Goal: Task Accomplishment & Management: Use online tool/utility

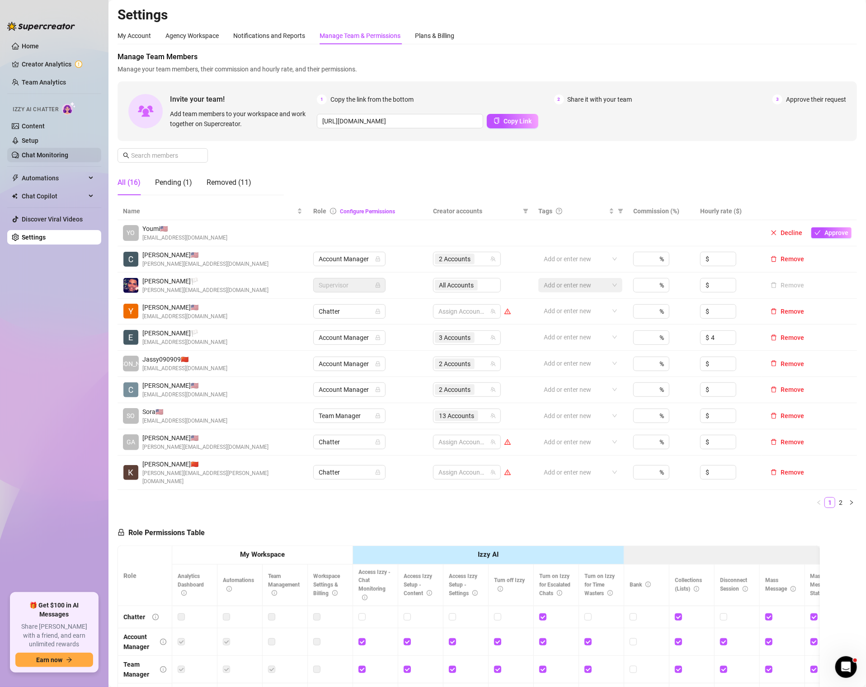
click at [45, 152] on link "Chat Monitoring" at bounding box center [45, 154] width 47 height 7
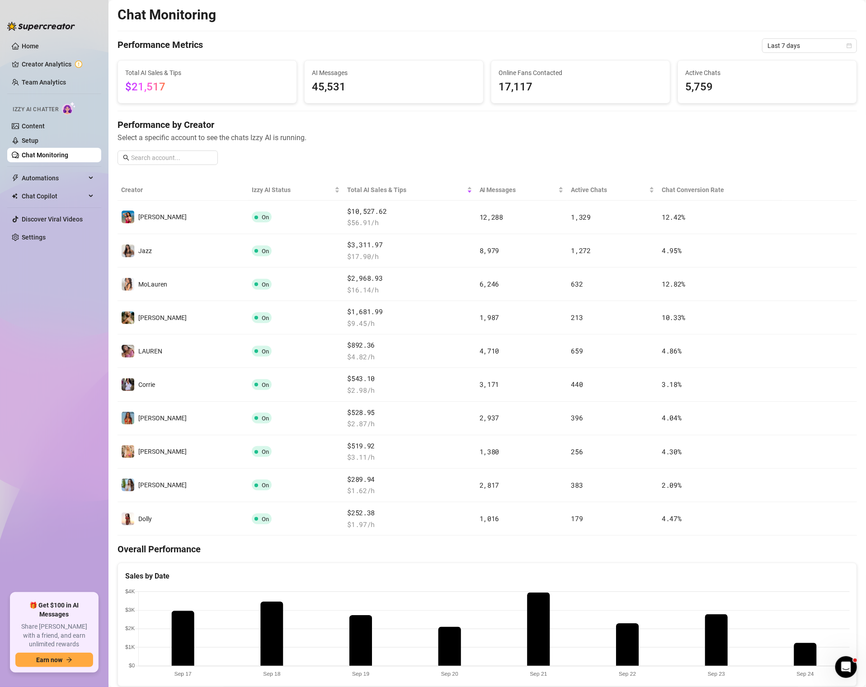
click at [806, 53] on div "Chat Monitoring Performance Metrics Last 7 days Total AI Sales & Tips $21,517 A…" at bounding box center [486, 535] width 739 height 1059
click at [806, 52] on div "Chat Monitoring Performance Metrics Last 7 days Total AI Sales & Tips $21,517 A…" at bounding box center [486, 535] width 739 height 1059
click at [806, 49] on span "Last 7 days" at bounding box center [809, 46] width 84 height 14
click at [796, 88] on div "Last 30 days" at bounding box center [809, 93] width 80 height 10
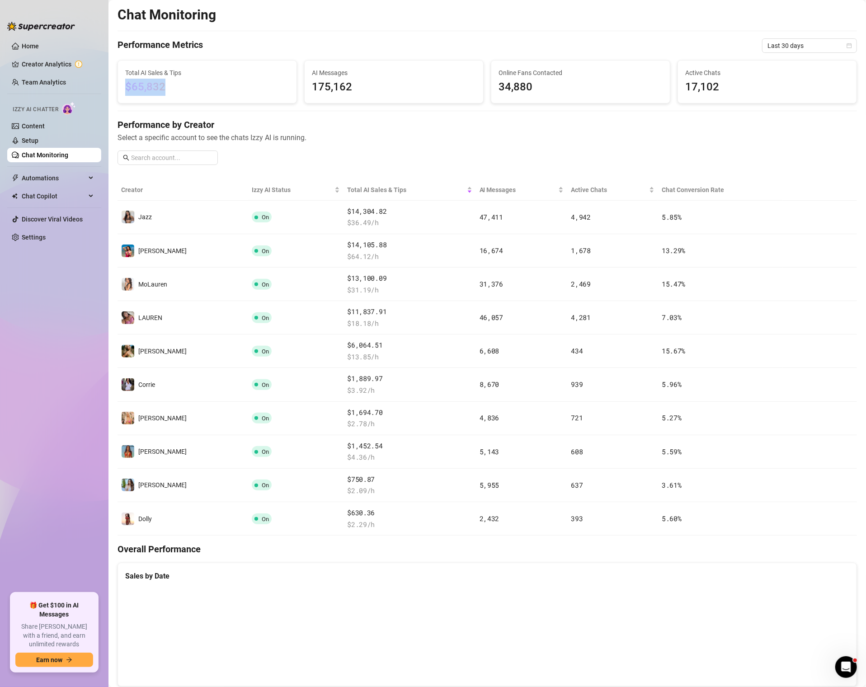
drag, startPoint x: 169, startPoint y: 87, endPoint x: 117, endPoint y: 86, distance: 52.0
click at [117, 86] on div "Total AI Sales & Tips $65,832" at bounding box center [207, 81] width 187 height 43
click at [52, 185] on ul "Home Creator Analytics Team Analytics Izzy AI Chatter Content Setup Chat Monito…" at bounding box center [54, 312] width 94 height 554
click at [48, 179] on span "Automations" at bounding box center [54, 178] width 64 height 14
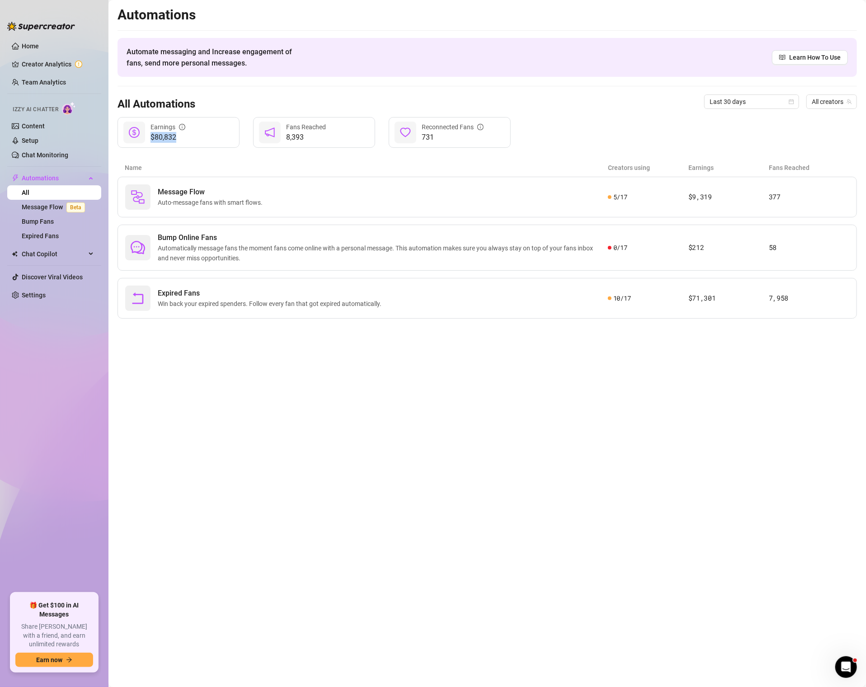
drag, startPoint x: 183, startPoint y: 135, endPoint x: 127, endPoint y: 132, distance: 55.6
click at [127, 132] on div "$80,832 Earnings" at bounding box center [178, 132] width 122 height 31
click at [578, 180] on div "Message Flow Auto-message fans with smart flows. 5 / 17 $9,319 377" at bounding box center [486, 197] width 739 height 41
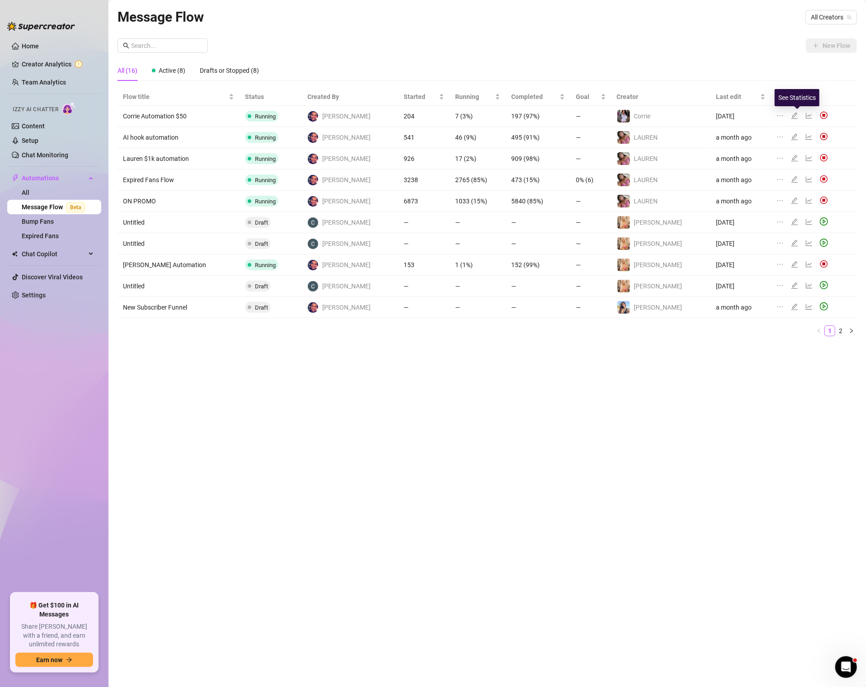
click at [805, 113] on icon "line-chart" at bounding box center [808, 115] width 7 height 7
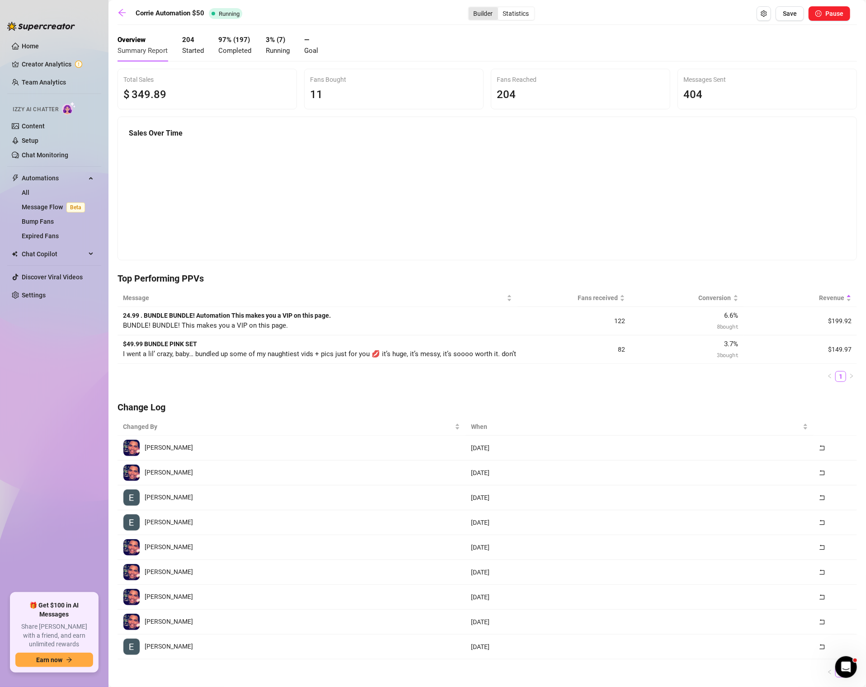
click at [486, 7] on div "Builder" at bounding box center [482, 13] width 29 height 13
click at [471, 9] on input "Builder" at bounding box center [471, 9] width 0 height 0
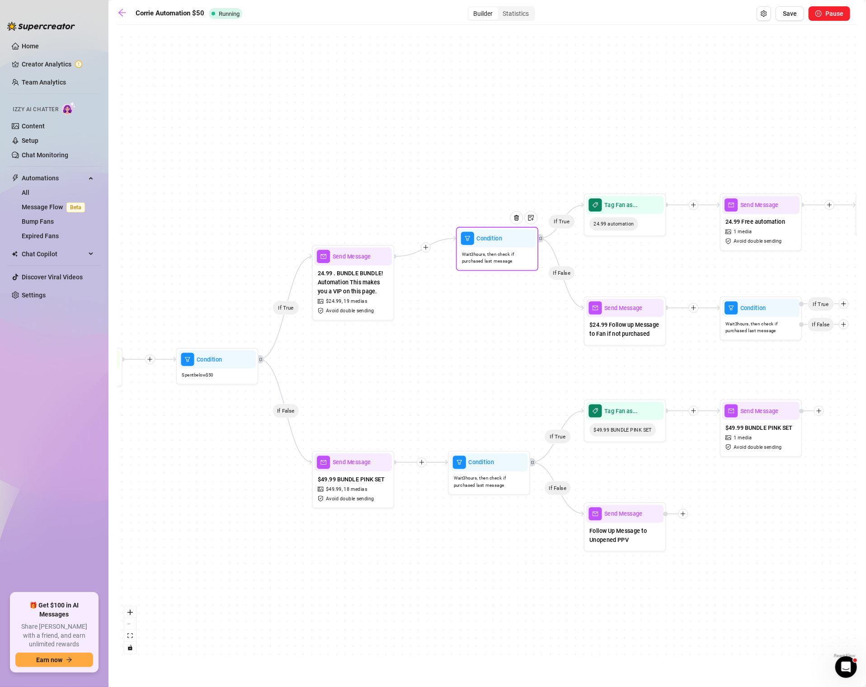
drag, startPoint x: 478, startPoint y: 269, endPoint x: 486, endPoint y: 254, distance: 16.8
click at [487, 254] on span "Wait 3 hours, then check if purchased last message" at bounding box center [497, 258] width 71 height 14
click at [41, 154] on link "Chat Monitoring" at bounding box center [45, 154] width 47 height 7
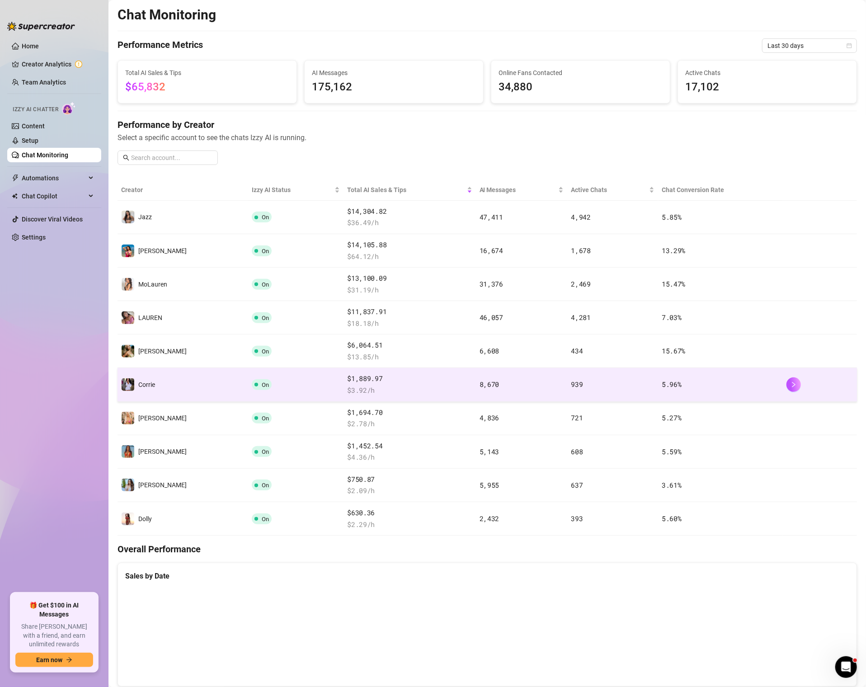
click at [407, 387] on span "$ 3.92 /h" at bounding box center [409, 390] width 125 height 11
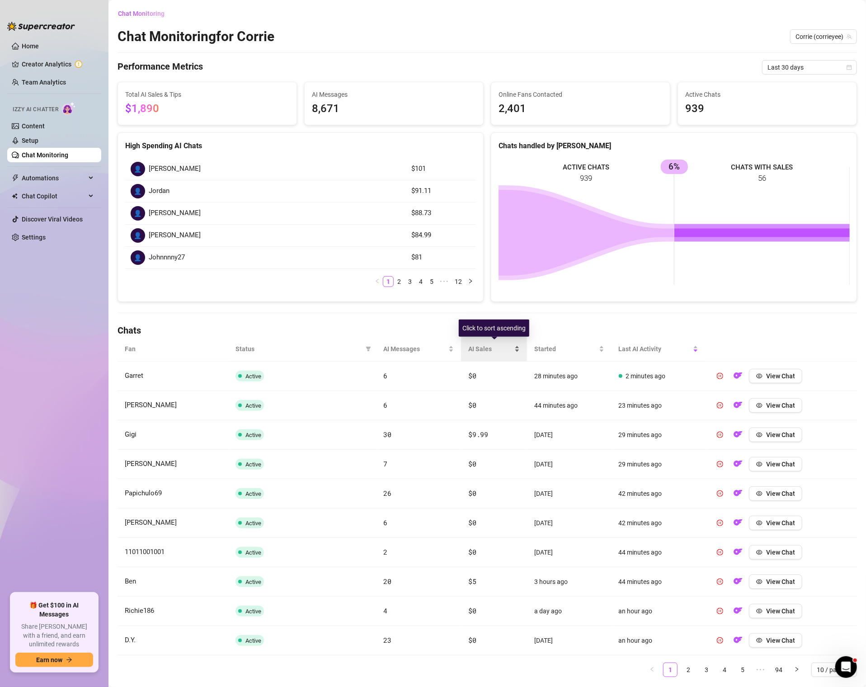
click at [489, 344] on div "AI Sales" at bounding box center [494, 349] width 52 height 10
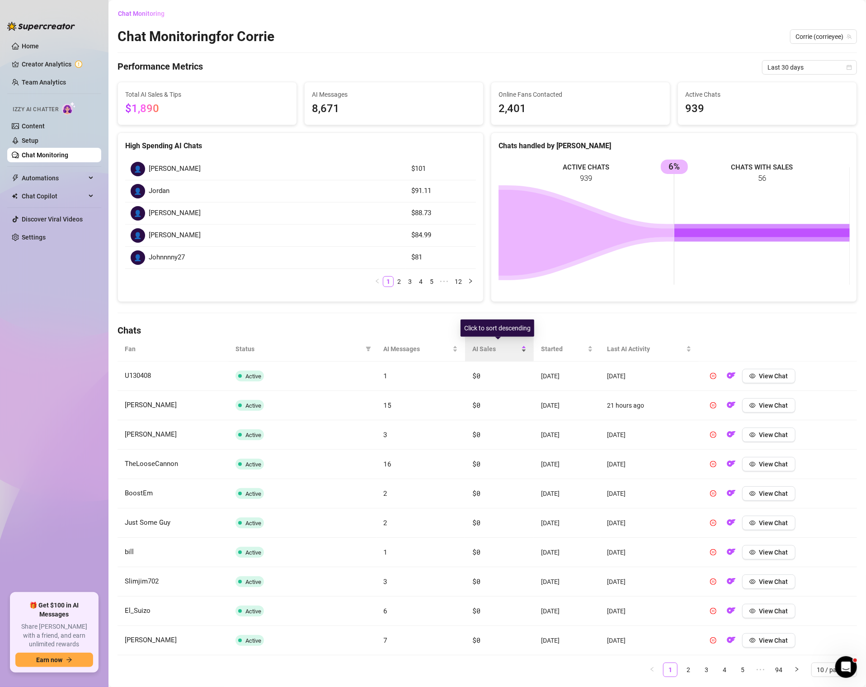
click at [489, 345] on span "AI Sales" at bounding box center [495, 349] width 47 height 10
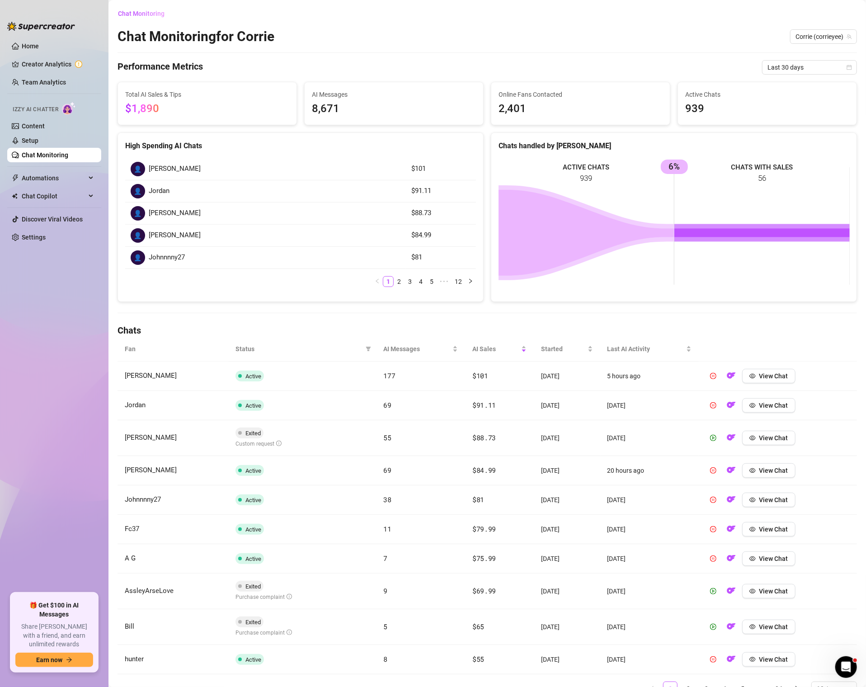
click at [494, 382] on td "$101" at bounding box center [499, 375] width 69 height 29
click at [761, 386] on td "View Chat" at bounding box center [777, 375] width 158 height 29
click at [762, 378] on button "View Chat" at bounding box center [768, 376] width 53 height 14
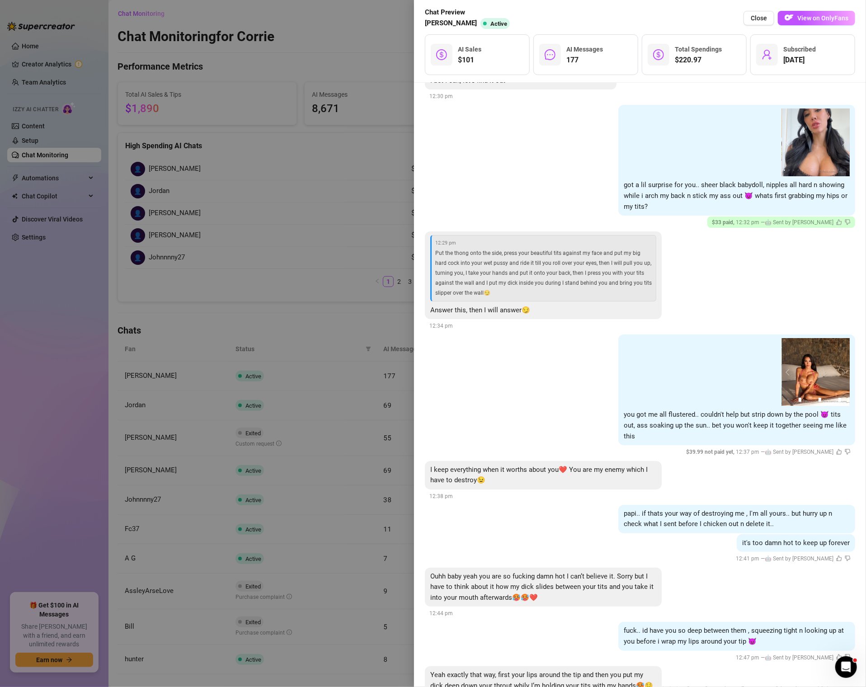
scroll to position [2012, 0]
click at [823, 362] on img at bounding box center [816, 371] width 68 height 68
click at [848, 365] on img at bounding box center [816, 371] width 68 height 68
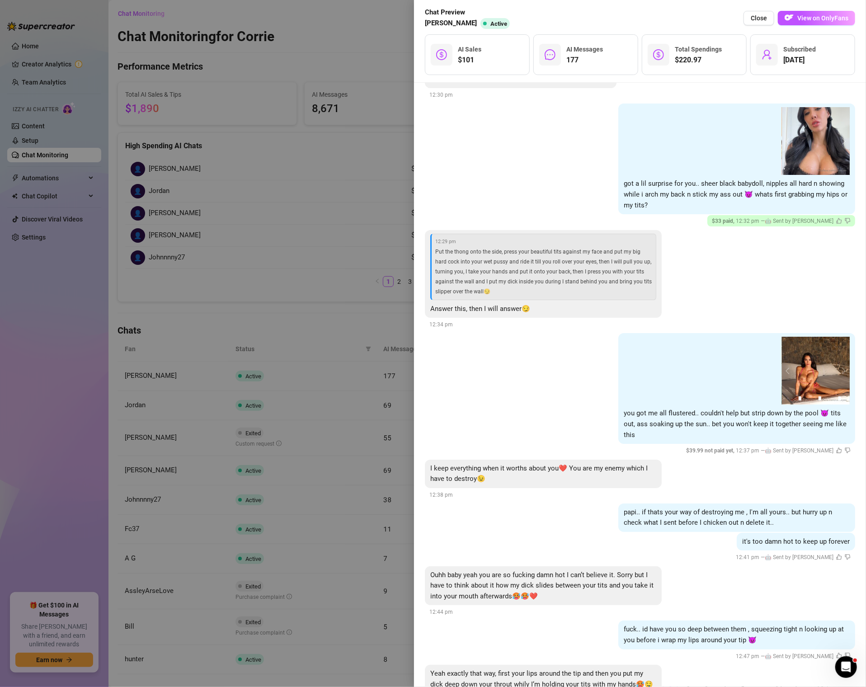
click at [811, 370] on img at bounding box center [816, 371] width 68 height 68
click at [811, 379] on img at bounding box center [816, 371] width 68 height 68
drag, startPoint x: 810, startPoint y: 379, endPoint x: 670, endPoint y: 419, distance: 146.6
click at [670, 417] on div "02:50 00:27 01:30 02:50 00:27 01:30 02:50 1 2 3 4 5 6 7 8 9 10 11 12 13 14 15 1…" at bounding box center [736, 388] width 237 height 111
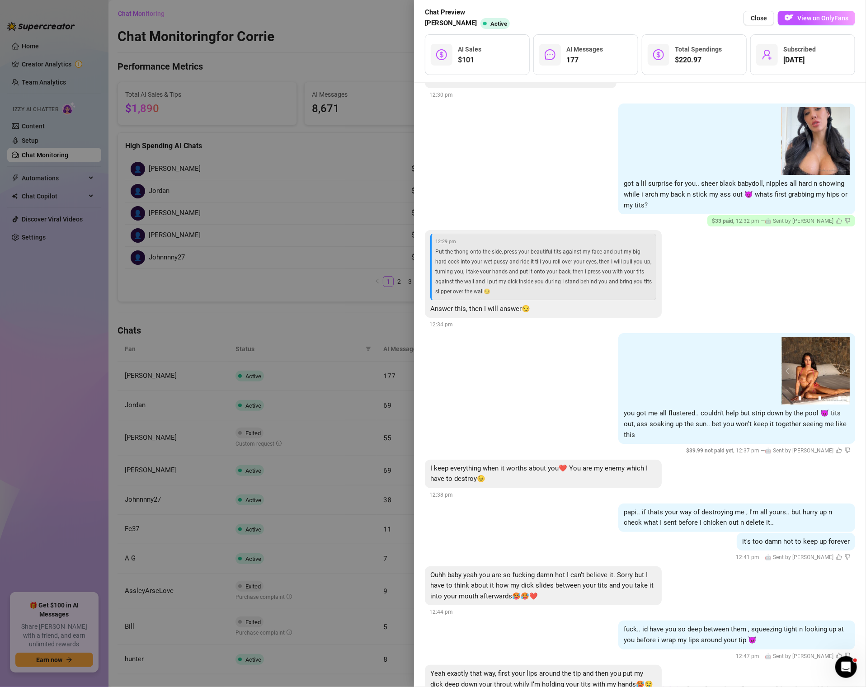
click at [813, 390] on img at bounding box center [816, 371] width 68 height 68
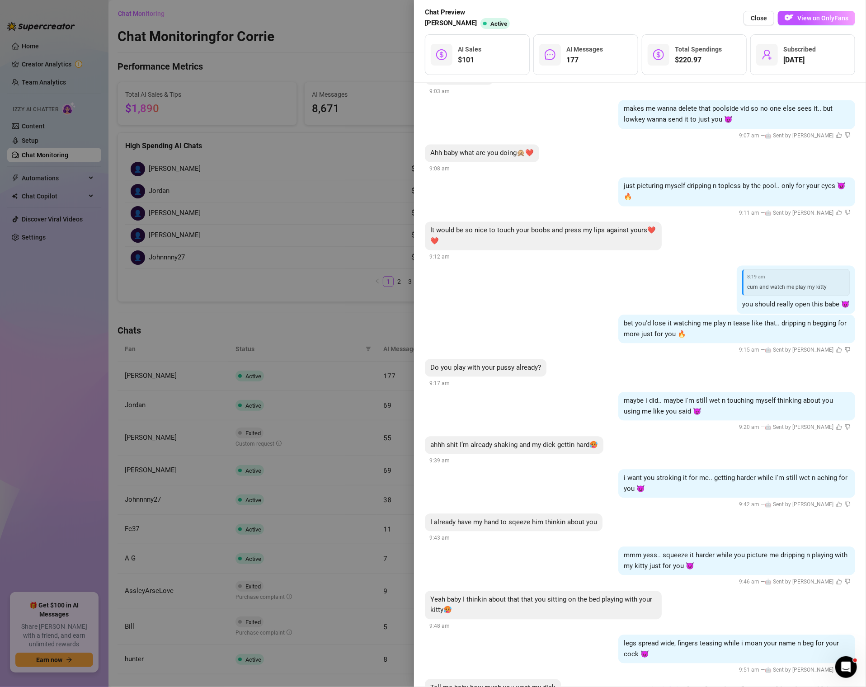
scroll to position [18627, 0]
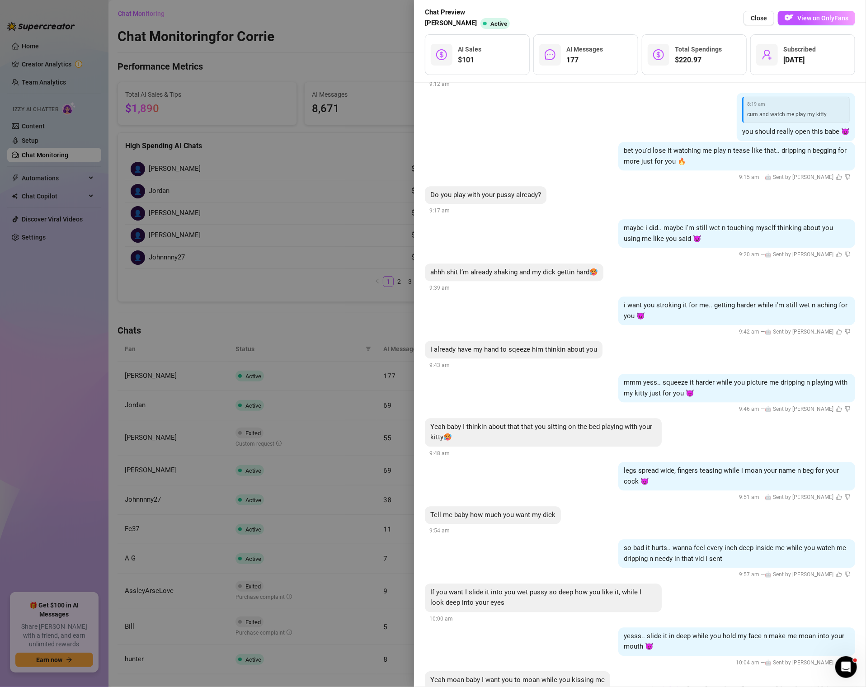
click at [454, 462] on div "legs spread wide, fingers teasing while i moan your name n beg for your cock 😈 …" at bounding box center [640, 482] width 430 height 41
click at [217, 300] on div at bounding box center [433, 343] width 866 height 687
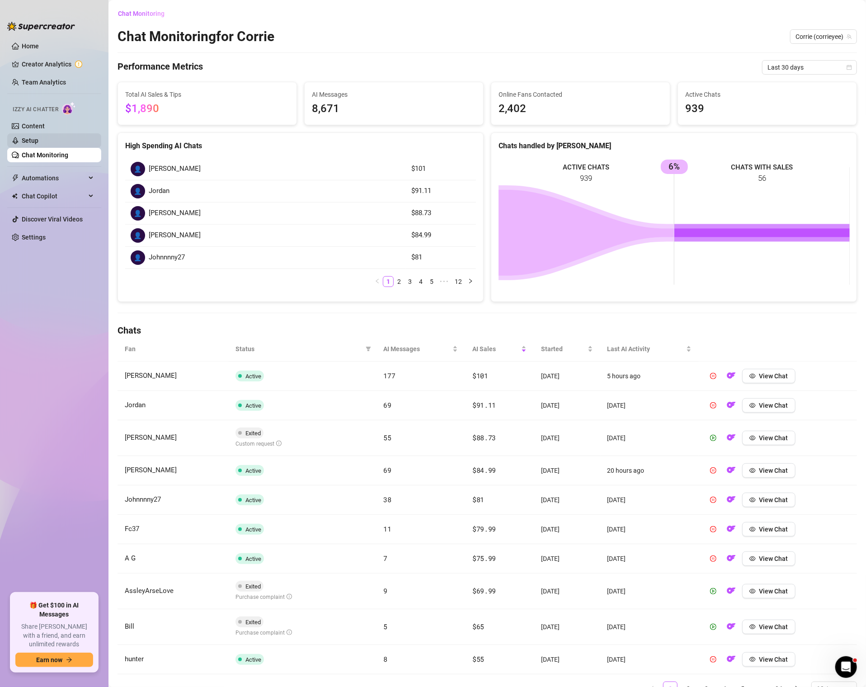
click at [27, 137] on link "Setup" at bounding box center [30, 140] width 17 height 7
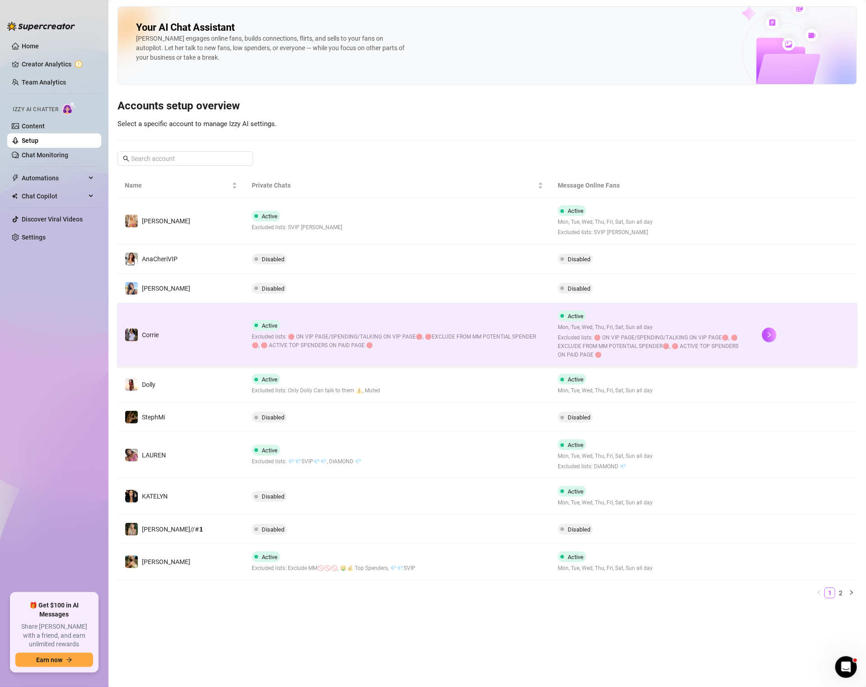
click at [454, 333] on span "Excluded lists: 🛑 ON VIP PAGE/SPENDING/TALKING ON VIP PAGE🛑, 🛑EXCLUDE FROM MM P…" at bounding box center [398, 340] width 292 height 17
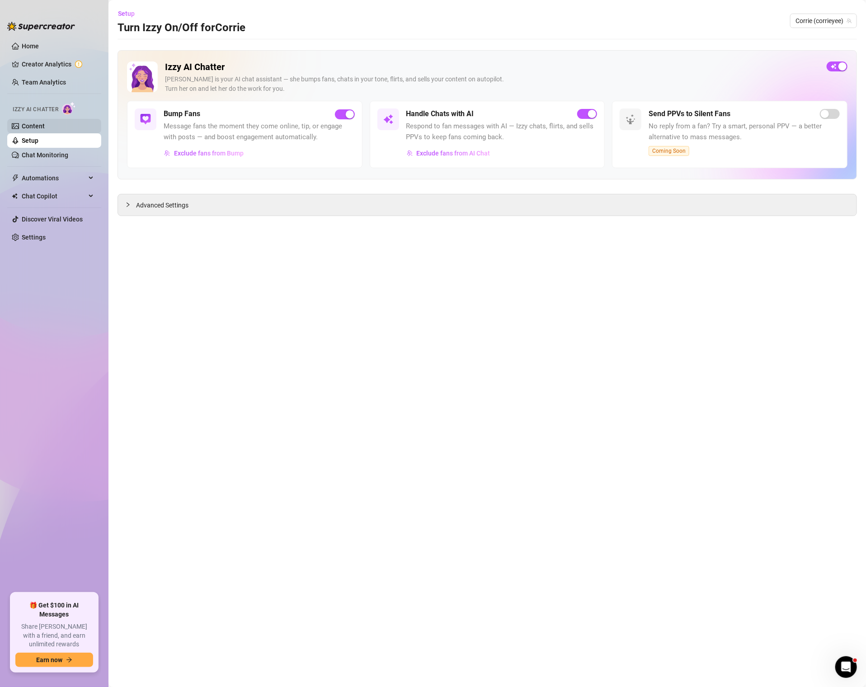
click at [28, 128] on link "Content" at bounding box center [33, 125] width 23 height 7
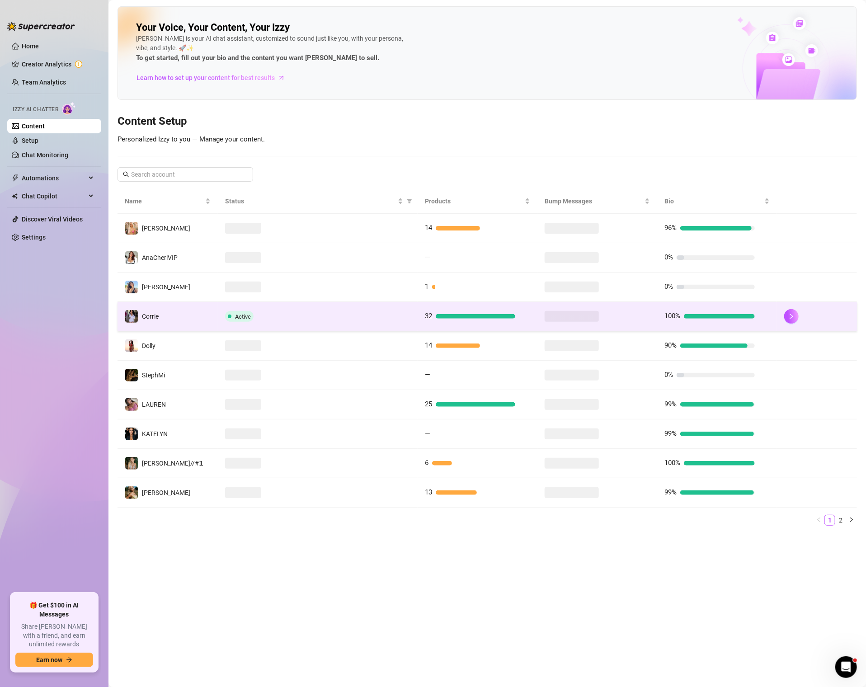
click at [303, 314] on div "Active" at bounding box center [317, 316] width 185 height 11
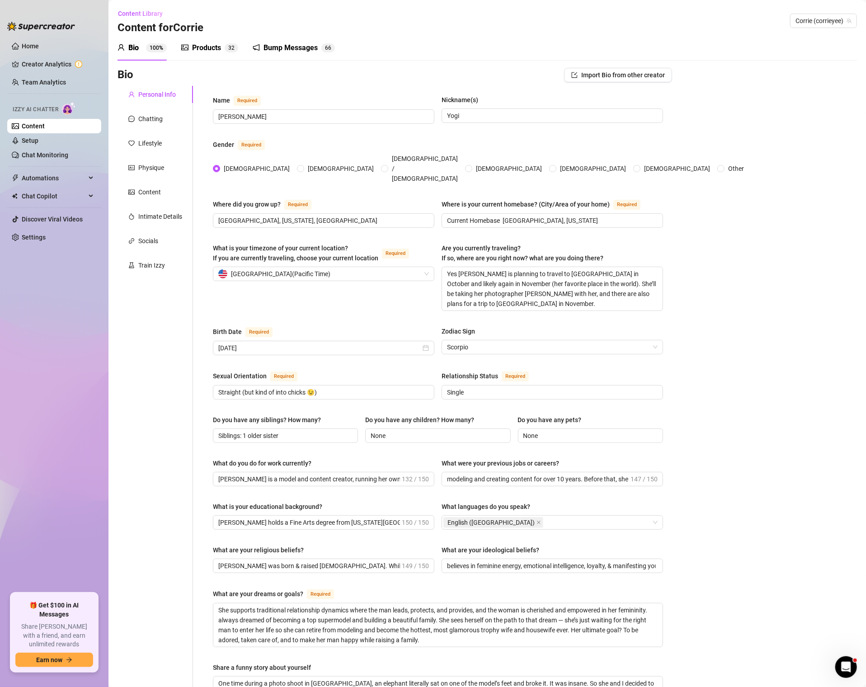
click at [206, 45] on div "Products" at bounding box center [206, 47] width 29 height 11
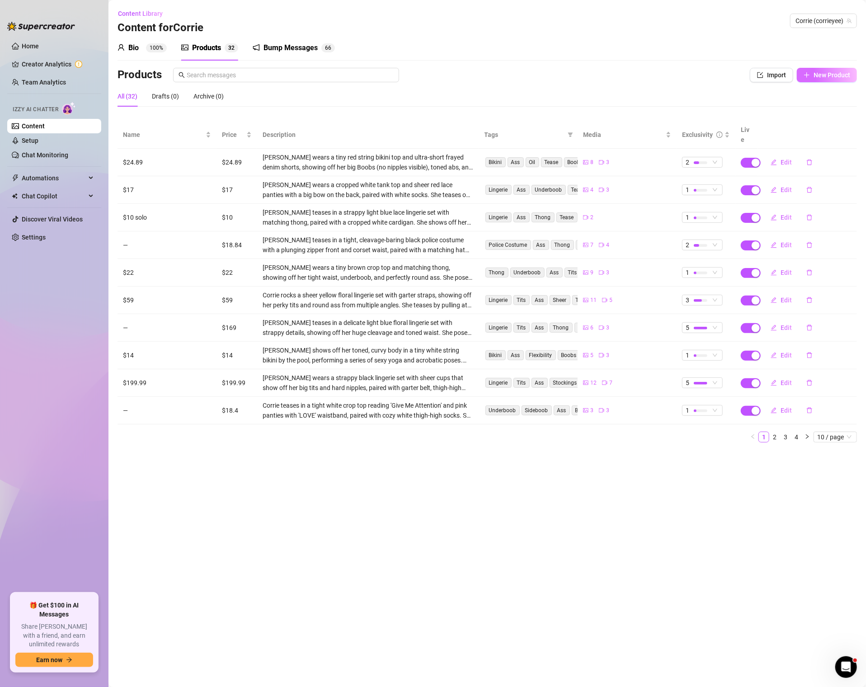
click at [828, 81] on button "New Product" at bounding box center [826, 75] width 60 height 14
type textarea "Type your message here..."
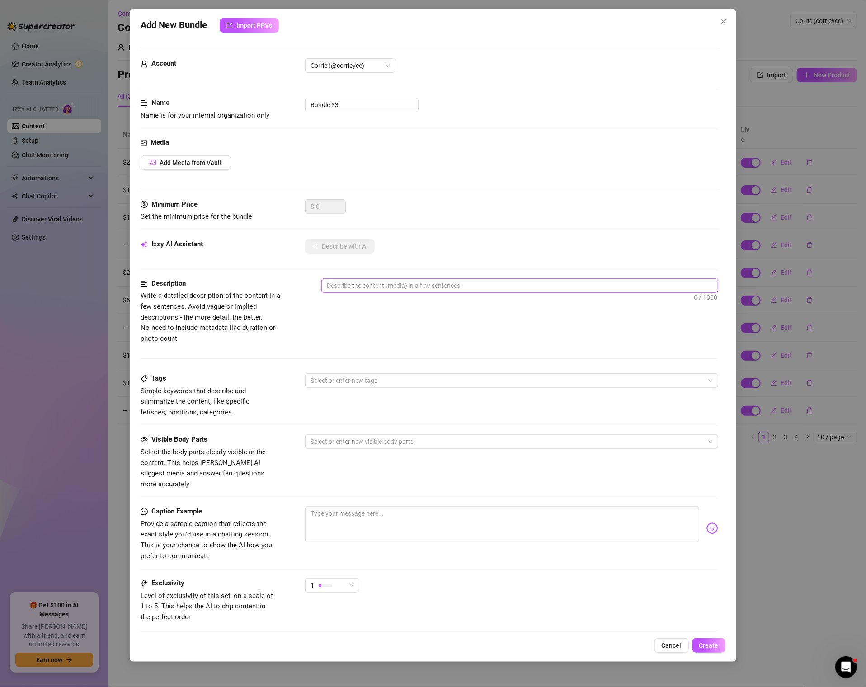
click at [393, 281] on textarea at bounding box center [519, 286] width 395 height 14
click at [240, 18] on div "Add New Bundle Import PPVs Account Corrie (@corrieyee) Name Name is for your in…" at bounding box center [433, 335] width 606 height 652
click at [240, 25] on span "Import PPVs" at bounding box center [254, 25] width 36 height 7
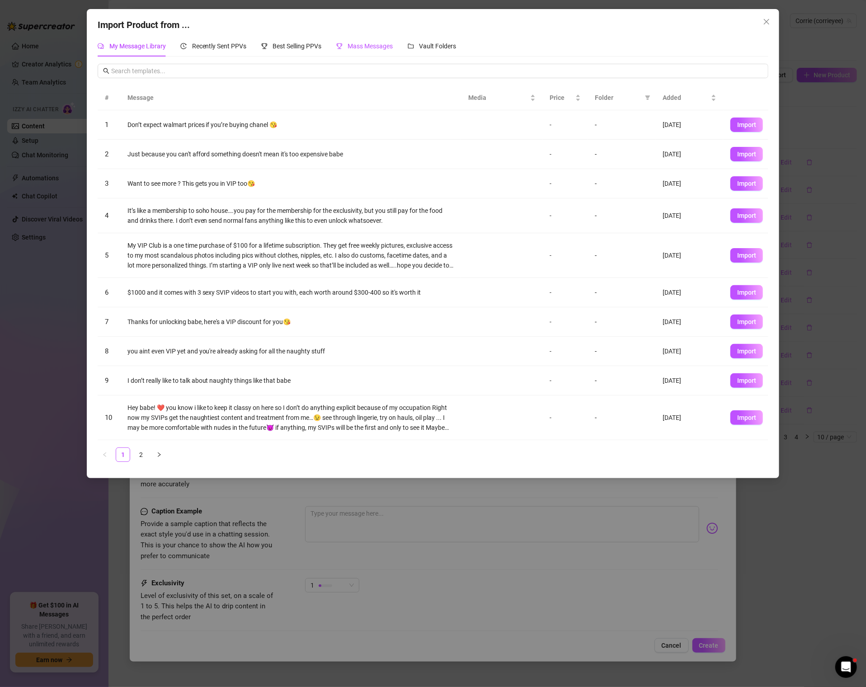
click at [344, 44] on div "Mass Messages" at bounding box center [364, 46] width 57 height 10
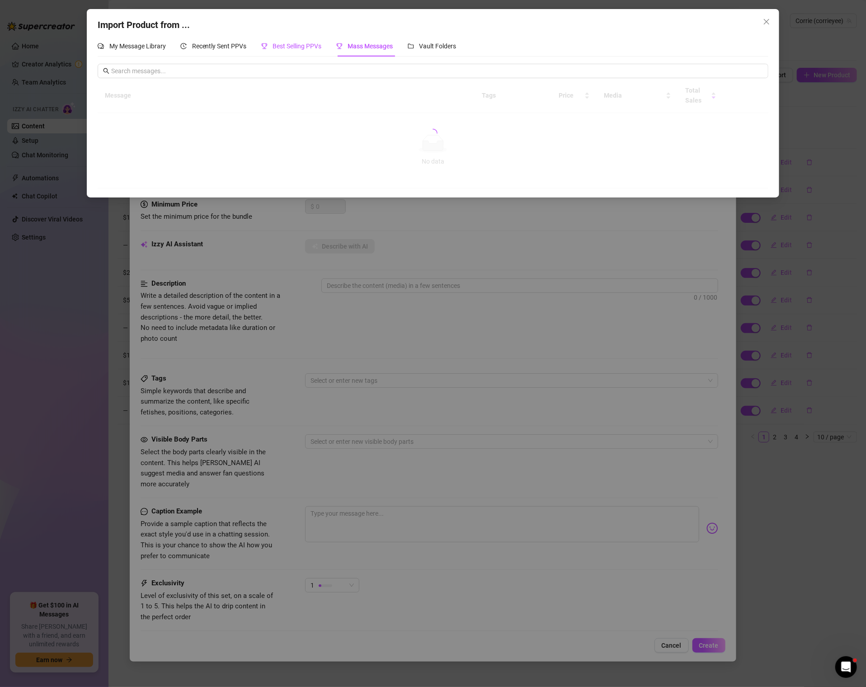
click at [301, 45] on span "Best Selling PPVs" at bounding box center [297, 45] width 49 height 7
click at [225, 46] on span "Recently Sent PPVs" at bounding box center [219, 45] width 55 height 7
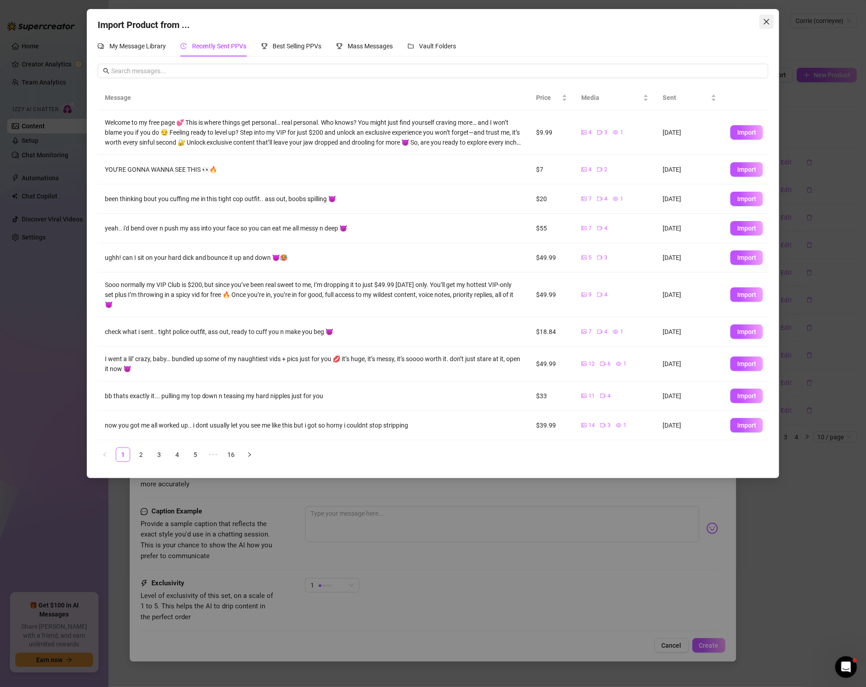
click at [765, 16] on button "Close" at bounding box center [766, 21] width 14 height 14
